Goal: Browse casually: Explore the website without a specific task or goal

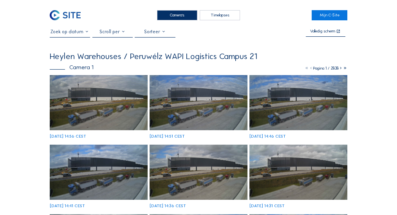
click at [107, 89] on img at bounding box center [99, 102] width 98 height 55
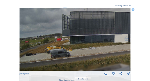
drag, startPoint x: 55, startPoint y: 34, endPoint x: 95, endPoint y: 35, distance: 39.5
click at [108, 34] on img at bounding box center [75, 39] width 111 height 63
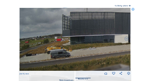
drag, startPoint x: 40, startPoint y: 43, endPoint x: 57, endPoint y: 49, distance: 17.6
click at [70, 43] on img at bounding box center [75, 39] width 111 height 63
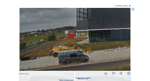
drag, startPoint x: 84, startPoint y: 47, endPoint x: 68, endPoint y: 59, distance: 20.3
click at [68, 59] on img at bounding box center [75, 39] width 111 height 63
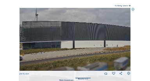
drag, startPoint x: 79, startPoint y: 42, endPoint x: 44, endPoint y: 42, distance: 34.8
click at [44, 42] on img at bounding box center [75, 39] width 111 height 63
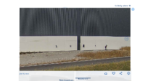
drag, startPoint x: 70, startPoint y: 46, endPoint x: 52, endPoint y: 46, distance: 18.0
click at [52, 46] on img at bounding box center [75, 39] width 111 height 63
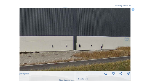
drag, startPoint x: 66, startPoint y: 48, endPoint x: 113, endPoint y: 48, distance: 46.5
click at [112, 48] on img at bounding box center [75, 39] width 111 height 63
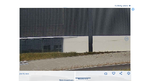
drag, startPoint x: 69, startPoint y: 48, endPoint x: 43, endPoint y: 48, distance: 25.4
click at [88, 48] on img at bounding box center [75, 39] width 111 height 63
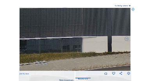
drag, startPoint x: 106, startPoint y: 47, endPoint x: 93, endPoint y: 47, distance: 12.9
click at [109, 46] on img at bounding box center [75, 39] width 111 height 63
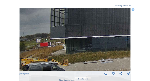
drag, startPoint x: 105, startPoint y: 47, endPoint x: 110, endPoint y: 45, distance: 5.2
click at [110, 45] on img at bounding box center [75, 39] width 111 height 63
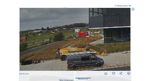
drag, startPoint x: 84, startPoint y: 49, endPoint x: 85, endPoint y: 42, distance: 7.1
click at [85, 42] on img at bounding box center [75, 39] width 111 height 63
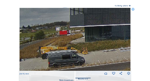
drag, startPoint x: 73, startPoint y: 47, endPoint x: 63, endPoint y: 45, distance: 9.9
click at [63, 45] on img at bounding box center [75, 39] width 111 height 63
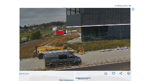
drag, startPoint x: 31, startPoint y: 44, endPoint x: 2, endPoint y: 44, distance: 28.6
click at [2, 44] on div "Scroll om door de tijd te reizen | Druk op de 'Alt'-[PERSON_NAME] + scroll om t…" at bounding box center [75, 40] width 150 height 81
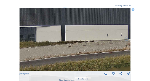
drag, startPoint x: 59, startPoint y: 43, endPoint x: 2, endPoint y: 43, distance: 56.7
click at [0, 44] on div "Scroll om door de tijd te reizen | Druk op de 'Alt'-[PERSON_NAME] + scroll om t…" at bounding box center [75, 40] width 150 height 81
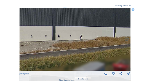
click at [37, 43] on img at bounding box center [75, 39] width 111 height 63
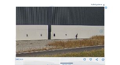
click at [100, 5] on div "Volledig scherm" at bounding box center [96, 5] width 11 height 2
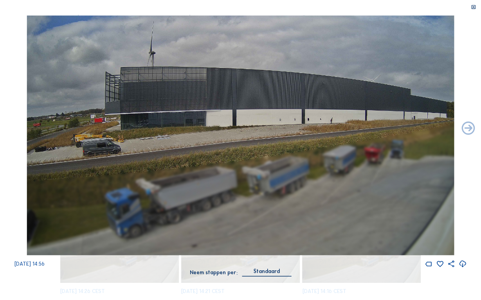
click at [396, 8] on icon at bounding box center [473, 7] width 5 height 5
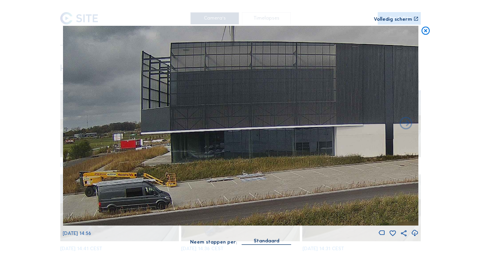
click at [396, 35] on icon at bounding box center [425, 31] width 10 height 11
